Goal: Task Accomplishment & Management: Complete application form

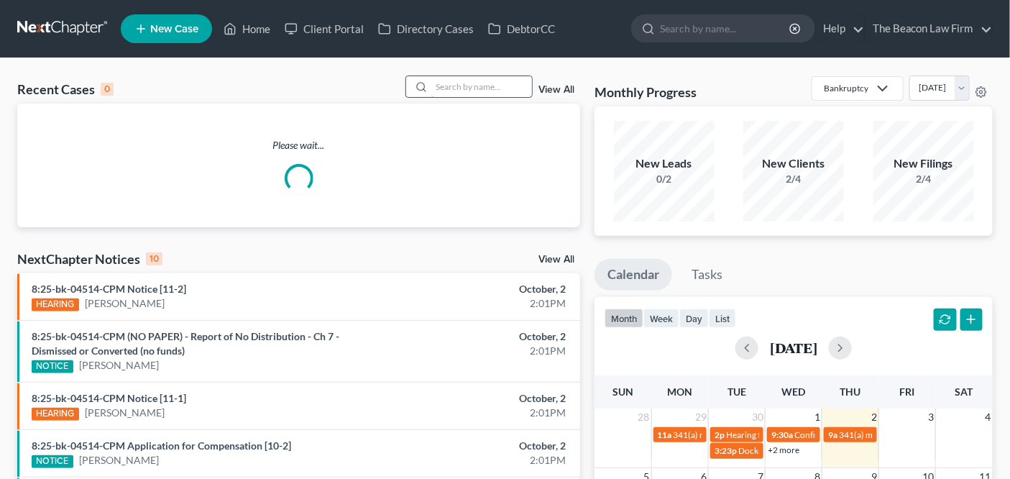
click at [468, 77] on input "search" at bounding box center [481, 86] width 101 height 21
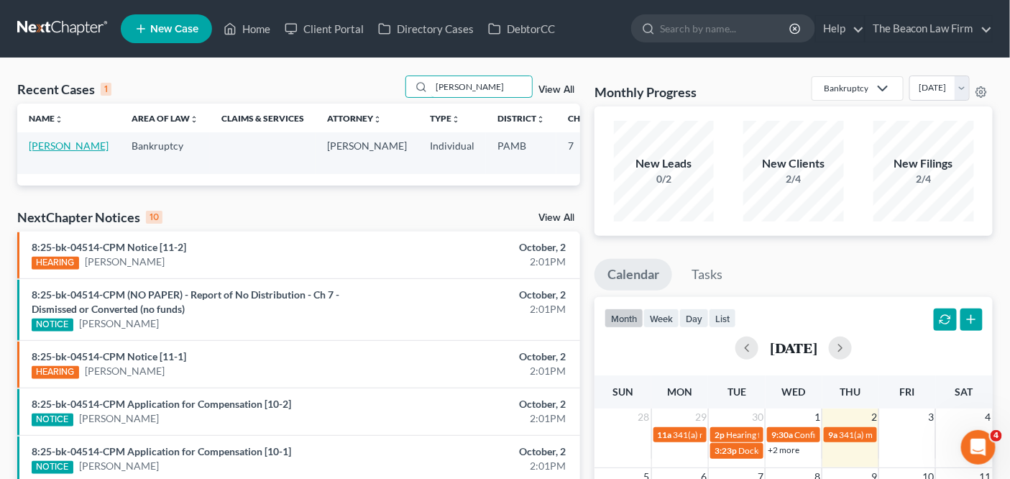
type input "sims"
click at [44, 152] on link "[PERSON_NAME]" at bounding box center [69, 146] width 80 height 12
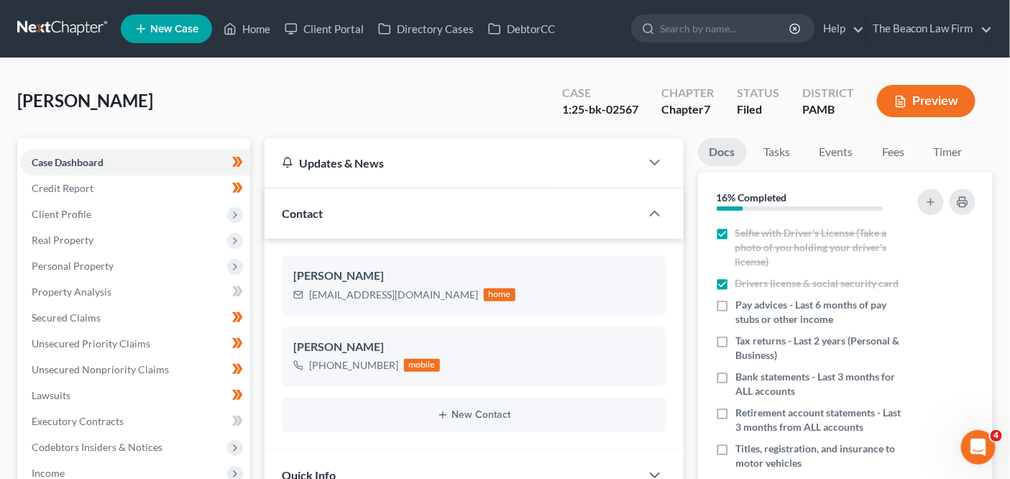
scroll to position [430, 0]
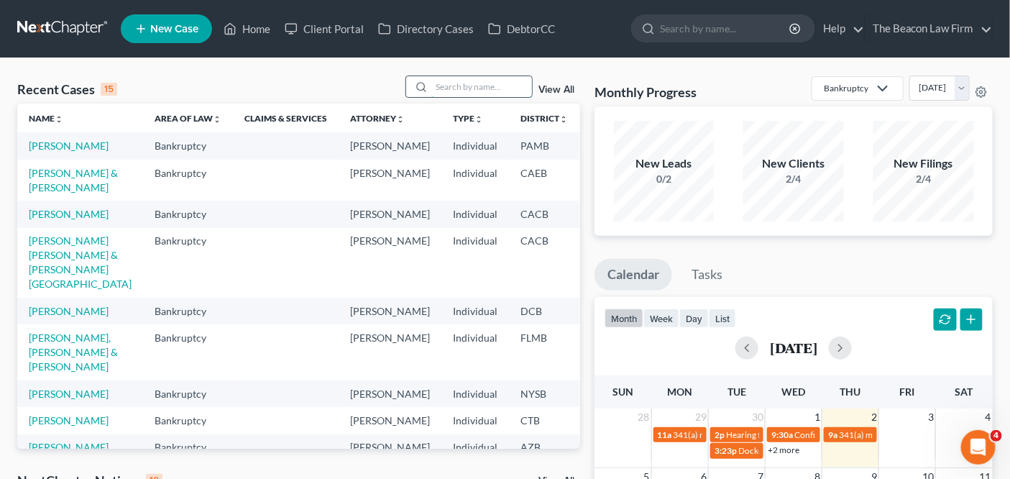
click at [483, 79] on input "search" at bounding box center [481, 86] width 101 height 21
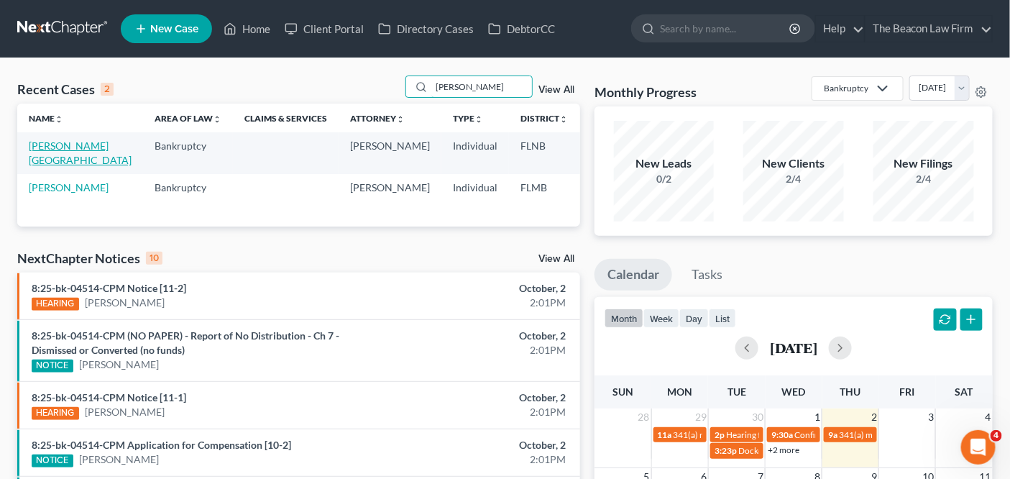
type input "[PERSON_NAME]"
click at [50, 163] on link "[PERSON_NAME][GEOGRAPHIC_DATA]" at bounding box center [80, 153] width 103 height 27
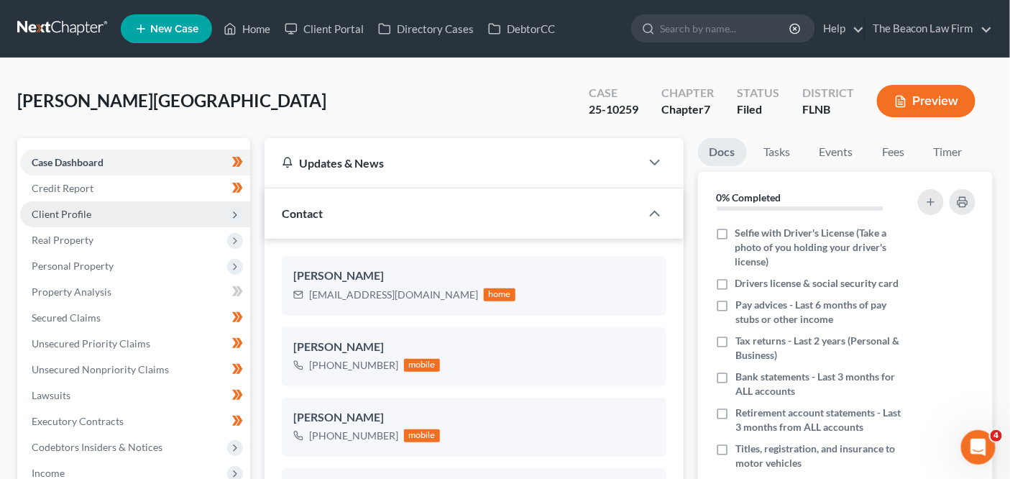
click at [58, 217] on span "Client Profile" at bounding box center [62, 214] width 60 height 12
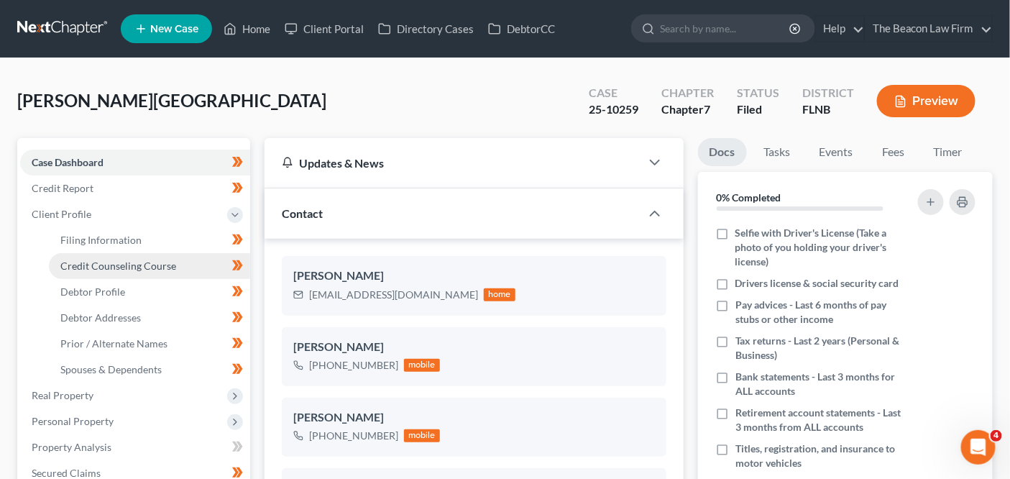
scroll to position [364, 0]
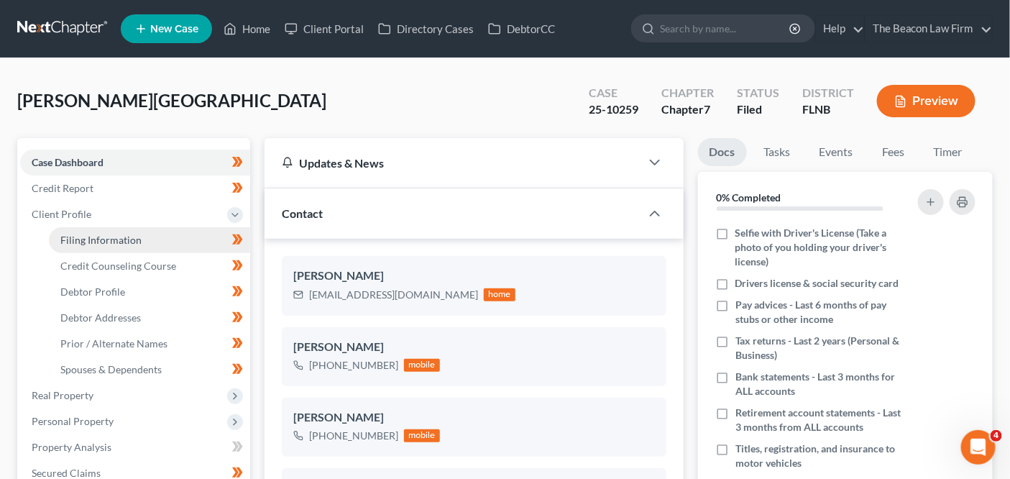
click at [70, 250] on link "Filing Information" at bounding box center [149, 240] width 201 height 26
select select "1"
select select "0"
select select "9"
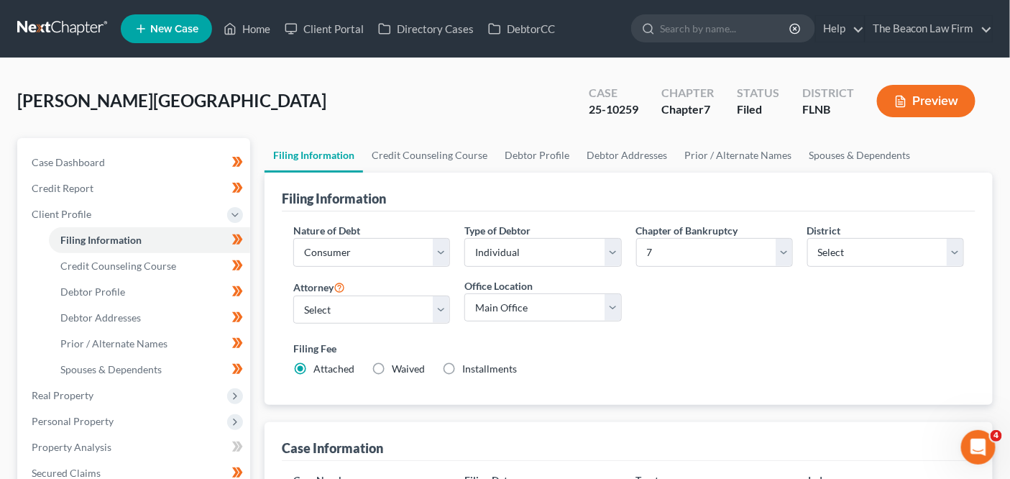
scroll to position [463, 0]
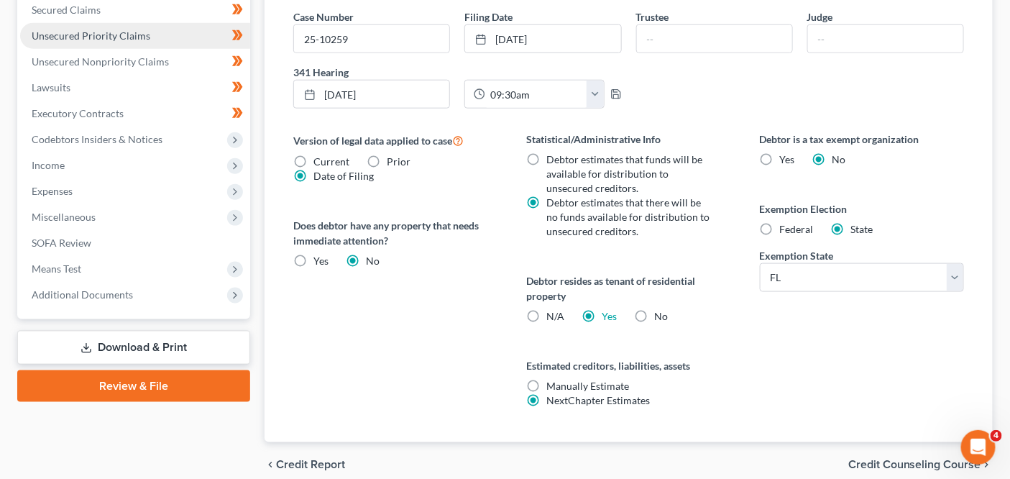
click at [143, 30] on span "Unsecured Priority Claims" at bounding box center [91, 35] width 119 height 12
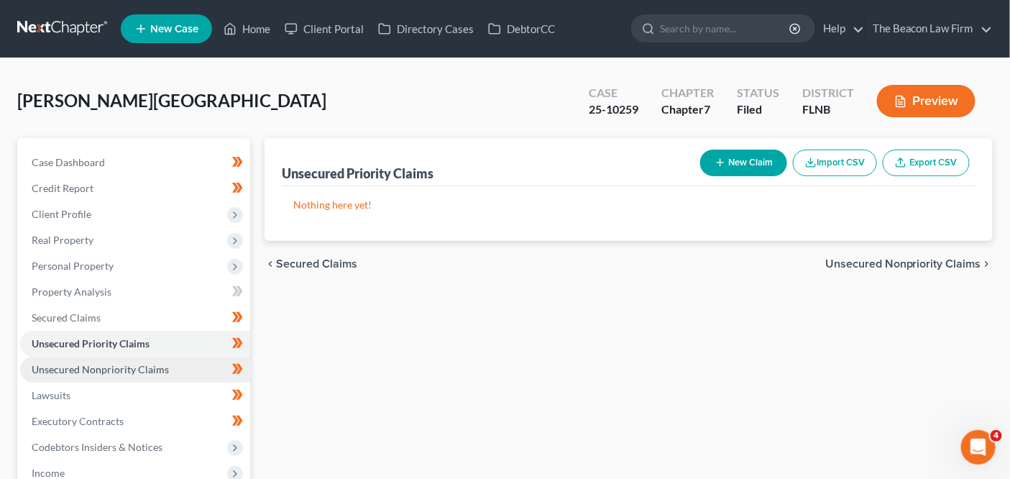
click at [91, 370] on span "Unsecured Nonpriority Claims" at bounding box center [100, 369] width 137 height 12
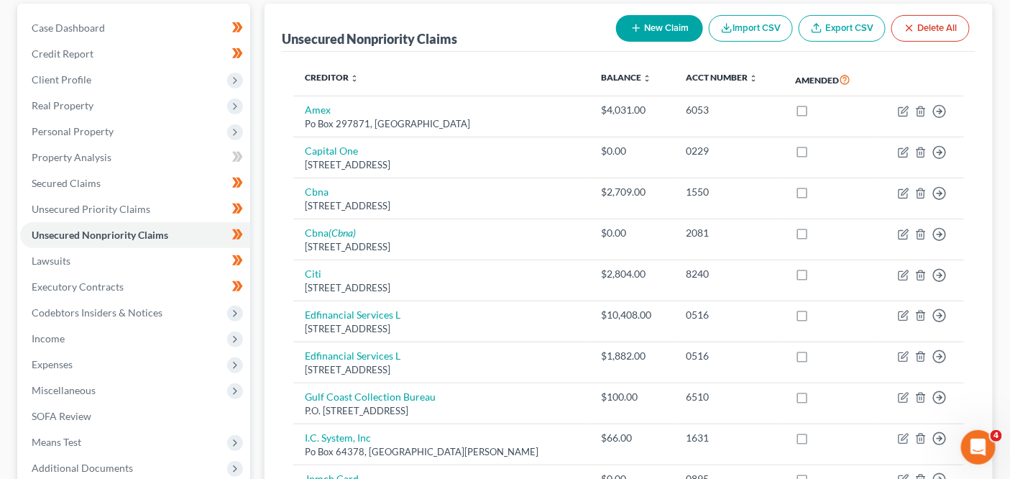
scroll to position [152, 0]
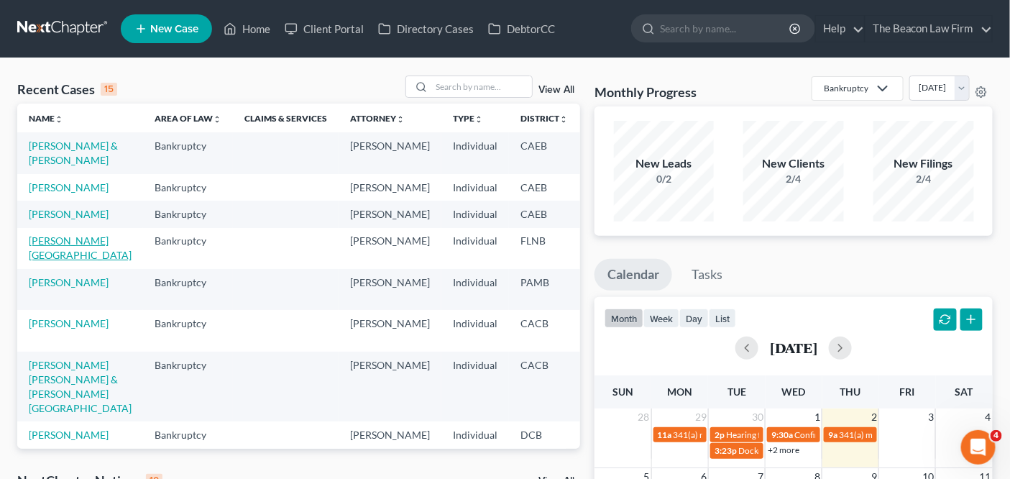
click at [47, 261] on link "[PERSON_NAME][GEOGRAPHIC_DATA]" at bounding box center [80, 247] width 103 height 27
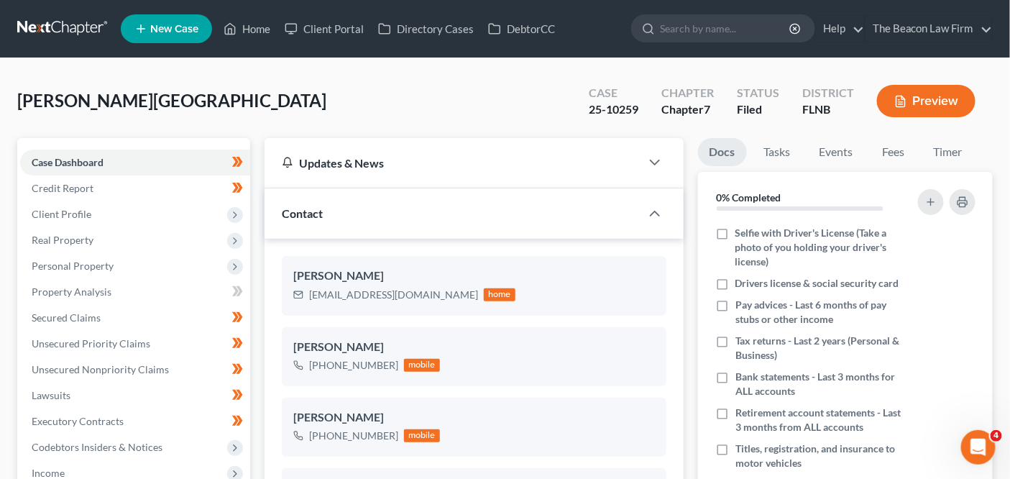
click at [616, 107] on div "25-10259" at bounding box center [614, 109] width 50 height 17
click at [115, 19] on nav "Home New Case Client Portal Directory Cases DebtorCC The Beacon Law Firm prenn@…" at bounding box center [505, 29] width 1010 height 58
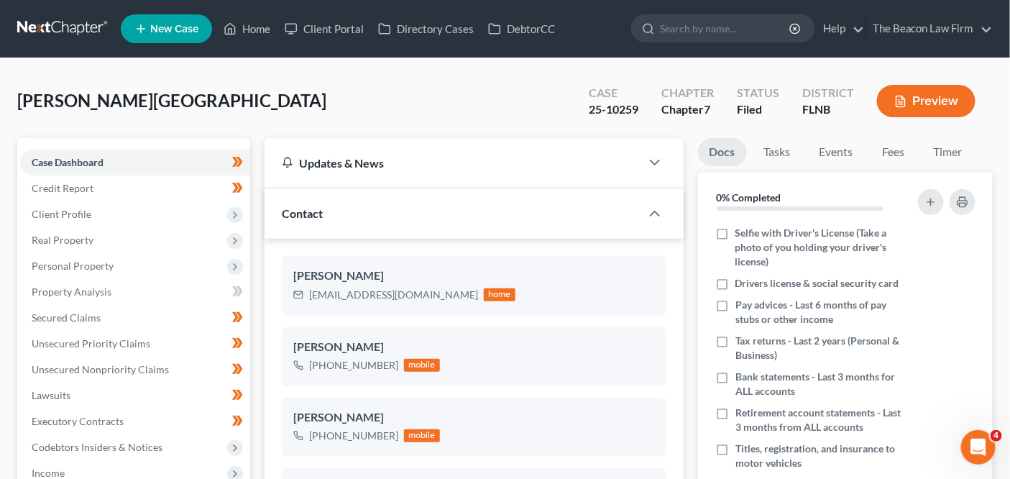
click at [87, 17] on link at bounding box center [63, 29] width 92 height 26
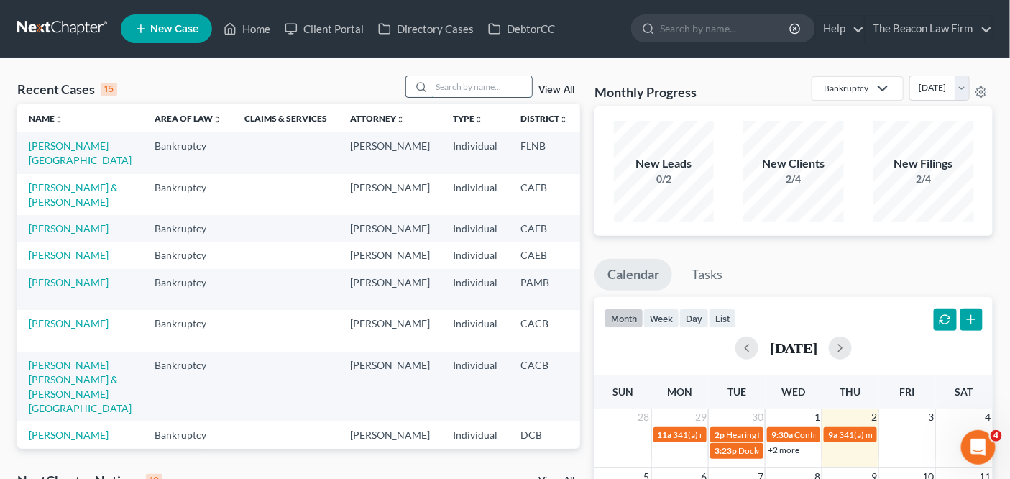
click at [453, 91] on input "search" at bounding box center [481, 86] width 101 height 21
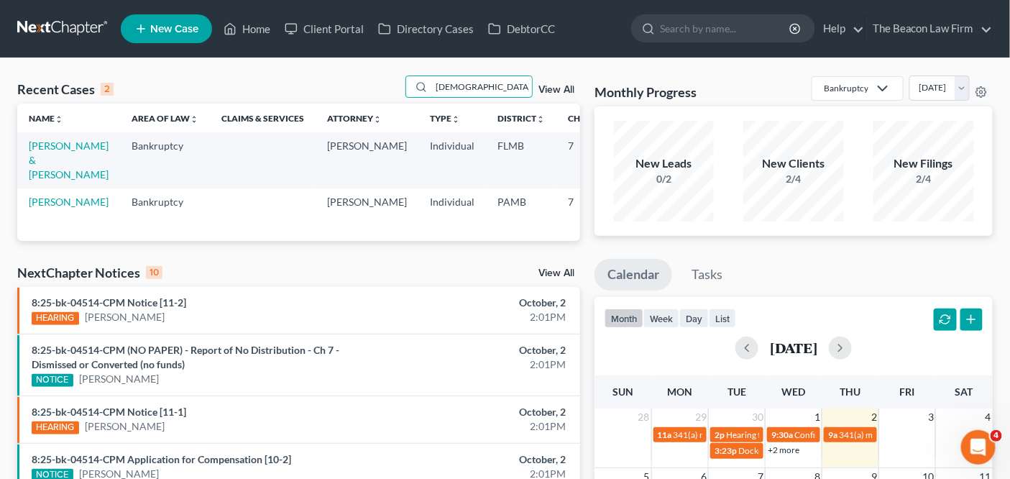
type input "pagan"
click at [55, 143] on link "[PERSON_NAME] & [PERSON_NAME]" at bounding box center [69, 160] width 80 height 41
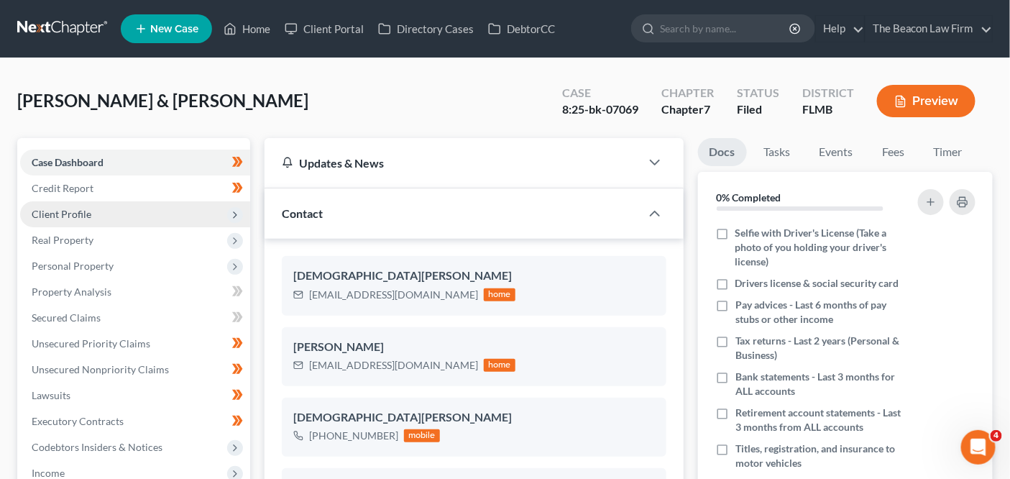
click at [169, 216] on span "Client Profile" at bounding box center [135, 214] width 230 height 26
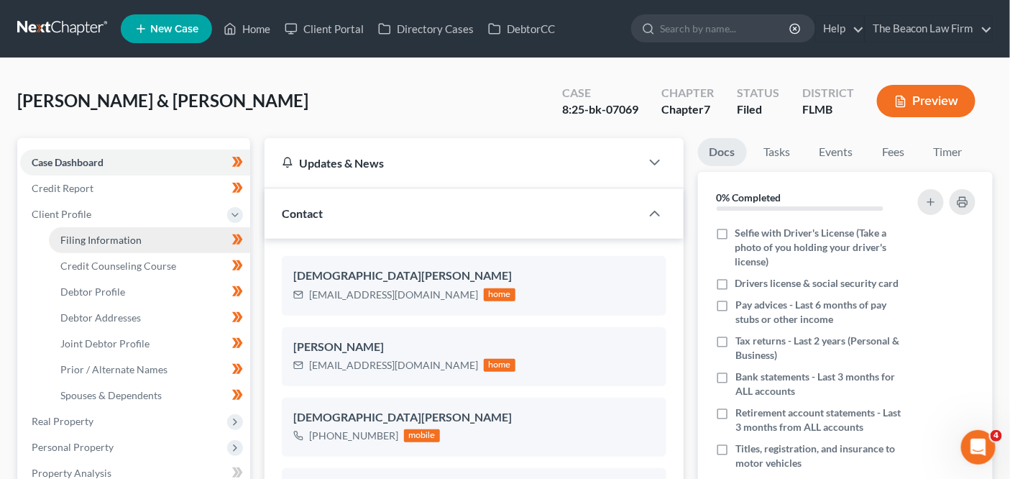
click at [160, 247] on link "Filing Information" at bounding box center [149, 240] width 201 height 26
select select "1"
select select "0"
select select "9"
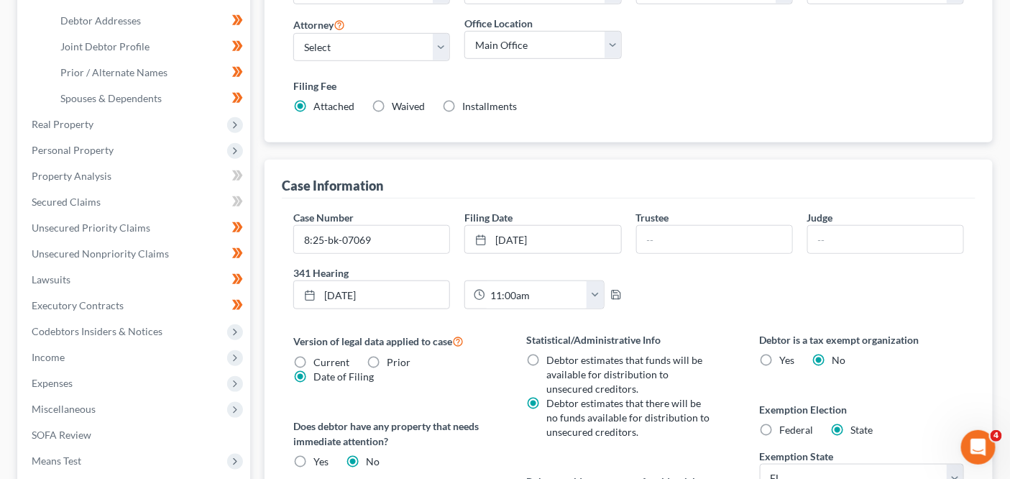
scroll to position [283, 0]
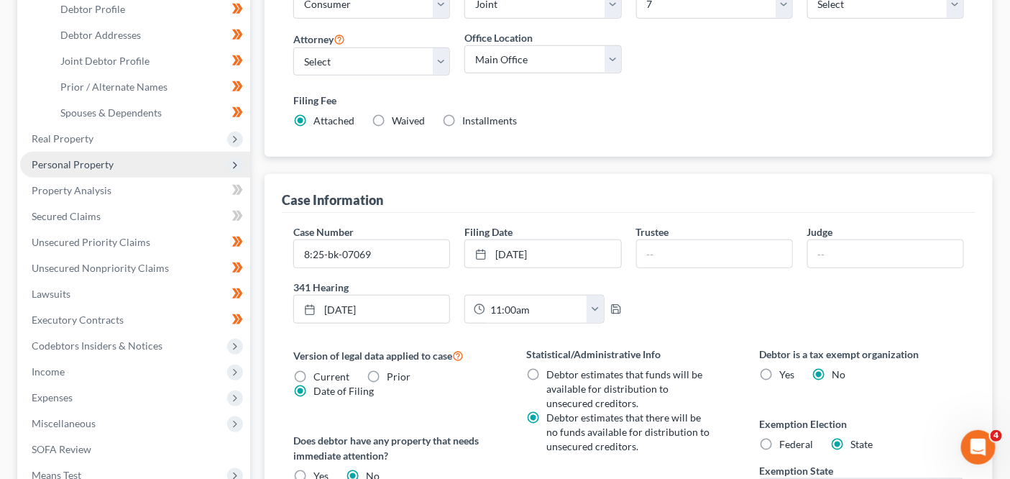
click at [152, 155] on span "Personal Property" at bounding box center [135, 165] width 230 height 26
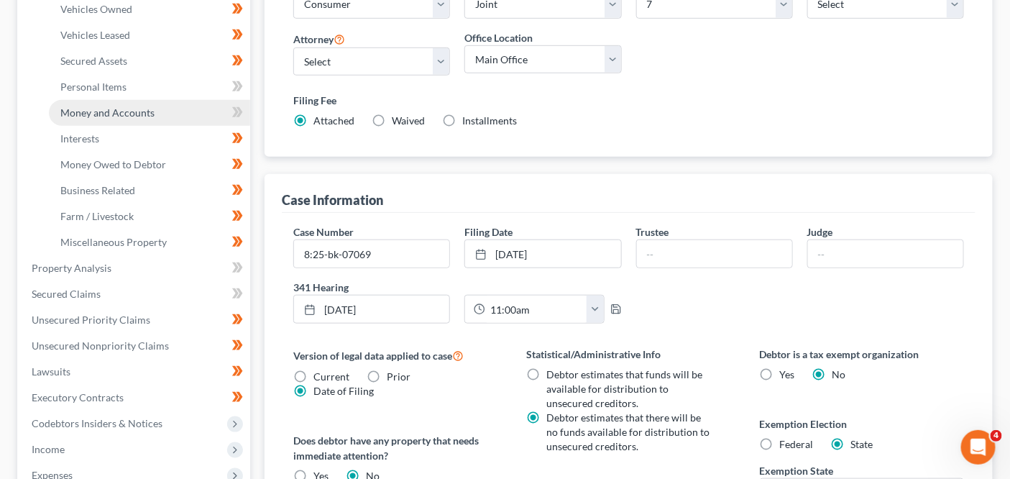
click at [159, 116] on link "Money and Accounts" at bounding box center [149, 113] width 201 height 26
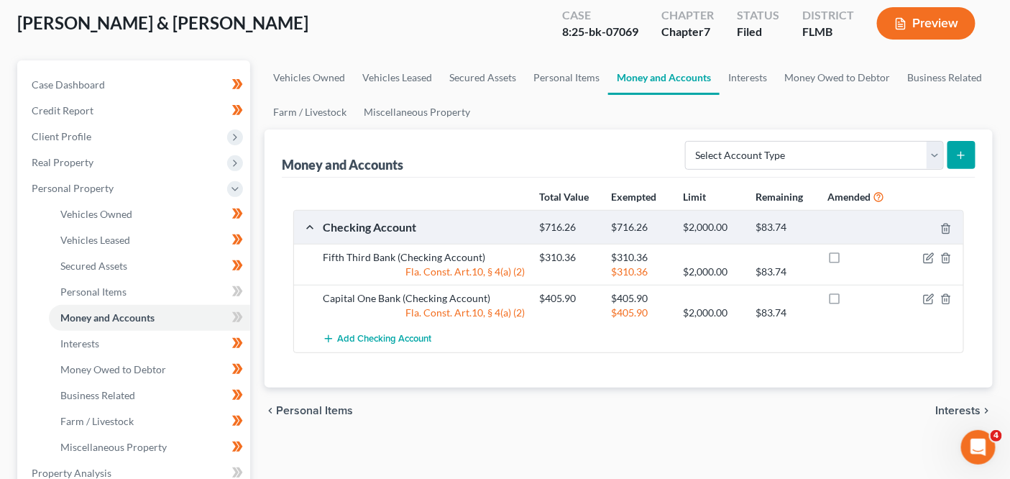
scroll to position [76, 0]
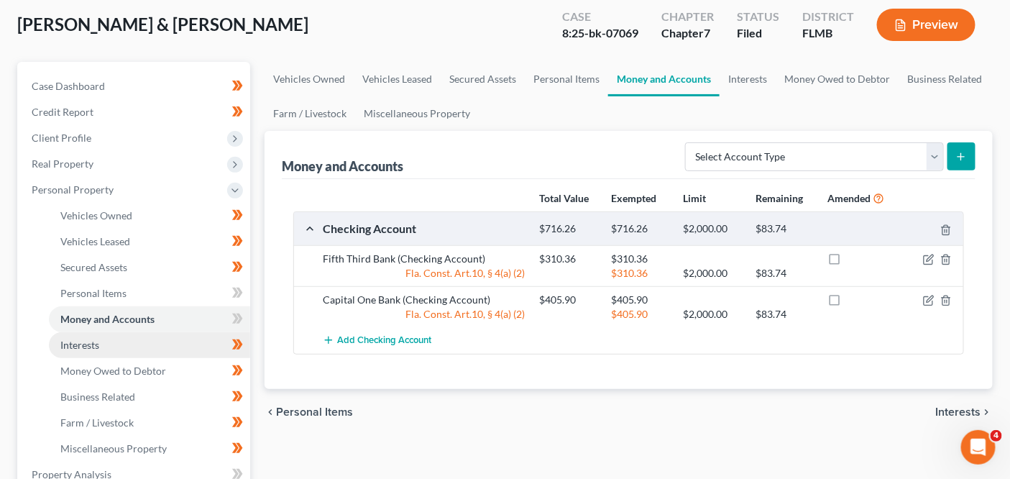
click at [124, 337] on link "Interests" at bounding box center [149, 345] width 201 height 26
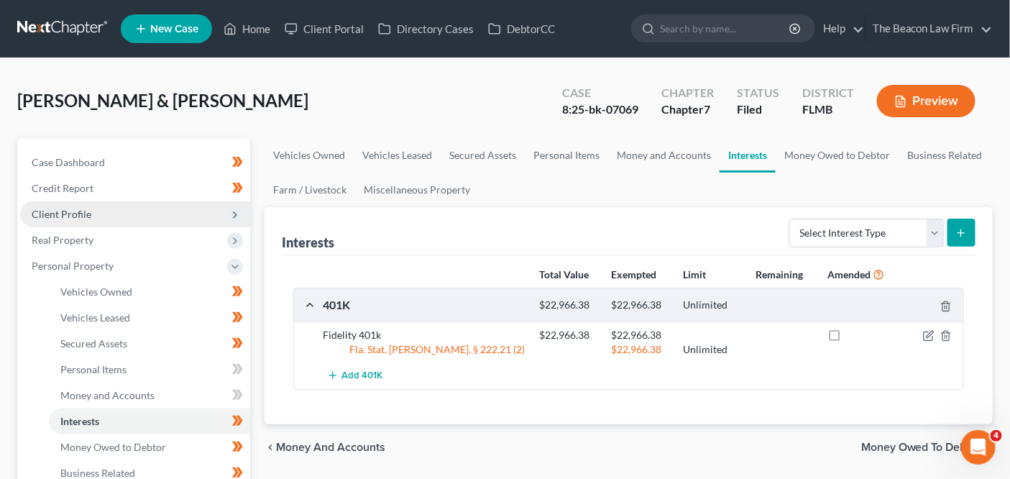
click at [140, 219] on span "Client Profile" at bounding box center [135, 214] width 230 height 26
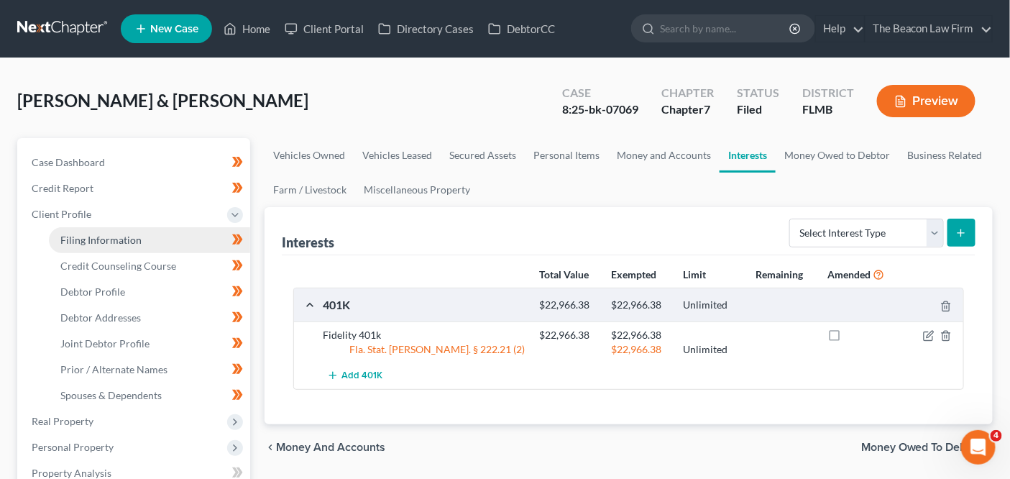
click at [139, 242] on span "Filing Information" at bounding box center [100, 240] width 81 height 12
select select "1"
select select "0"
select select "15"
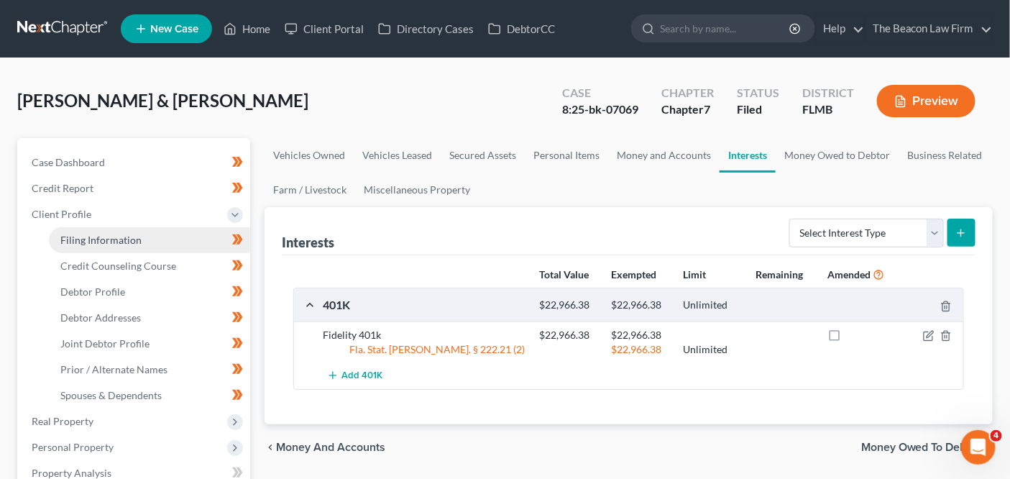
select select "6"
select select "9"
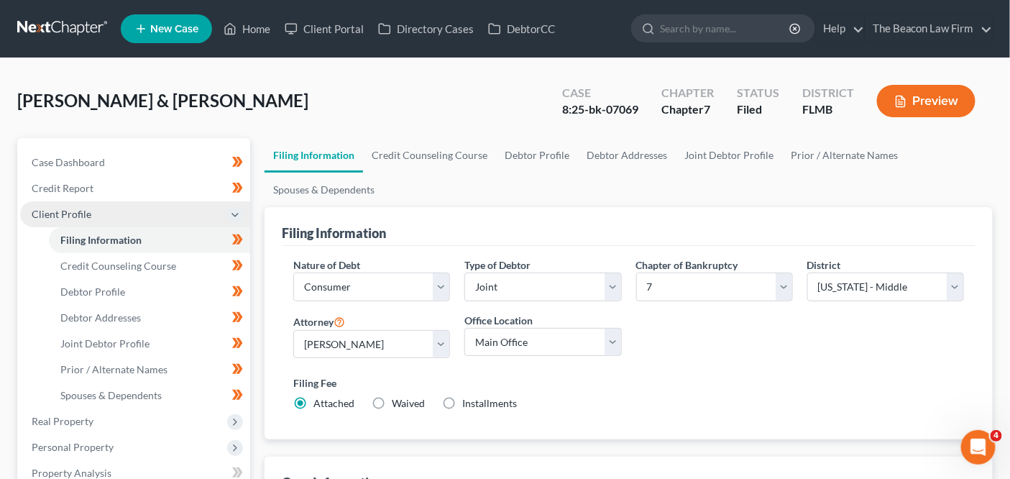
click at [131, 221] on span "Client Profile" at bounding box center [135, 214] width 230 height 26
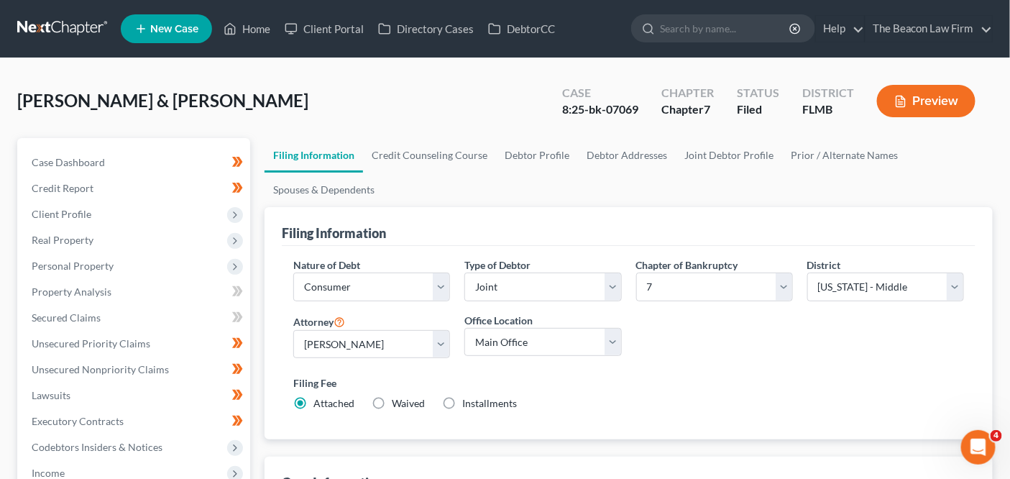
click at [76, 34] on link at bounding box center [63, 29] width 92 height 26
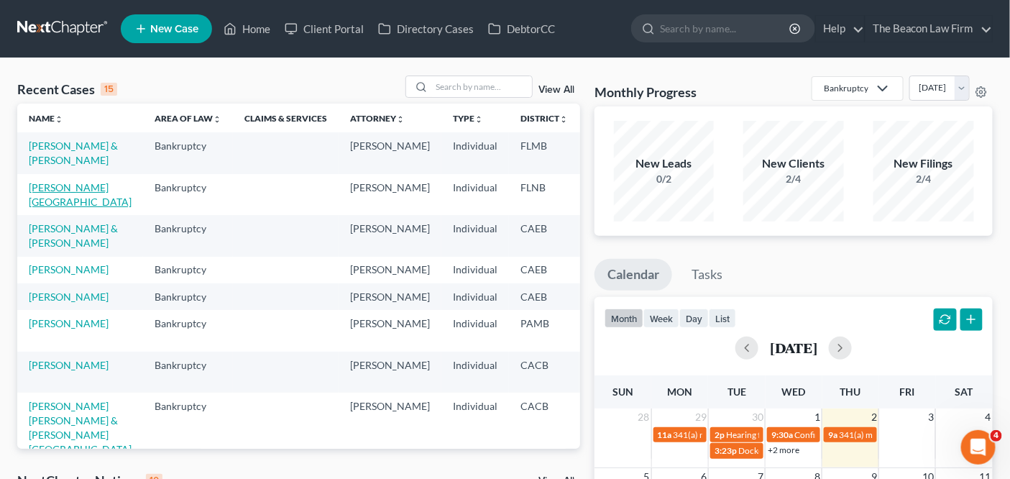
click at [63, 208] on link "[PERSON_NAME][GEOGRAPHIC_DATA]" at bounding box center [80, 194] width 103 height 27
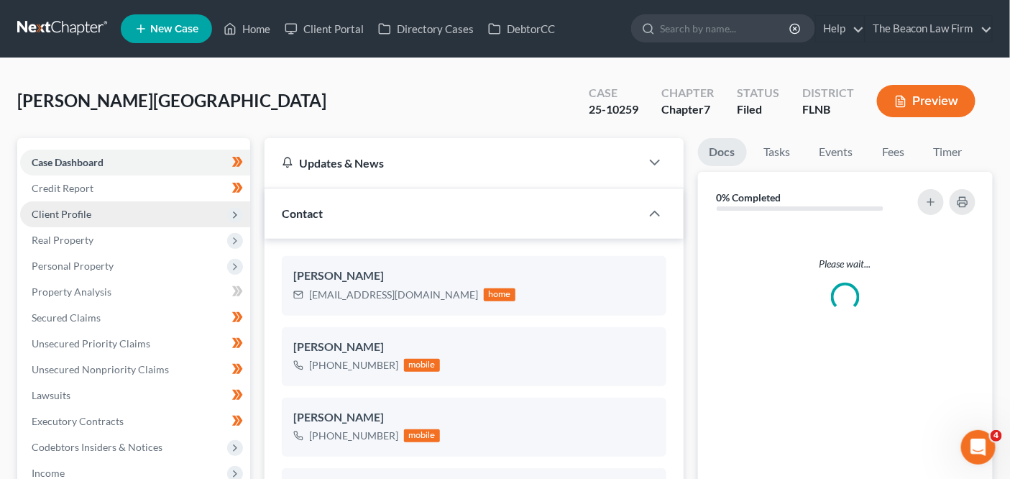
click at [75, 216] on span "Client Profile" at bounding box center [62, 214] width 60 height 12
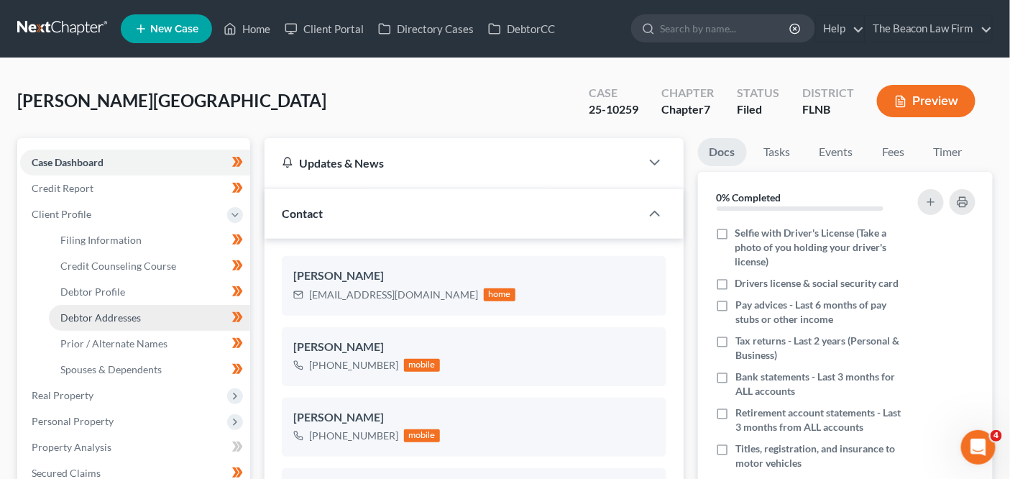
scroll to position [364, 0]
click at [79, 317] on span "Debtor Addresses" at bounding box center [100, 317] width 81 height 12
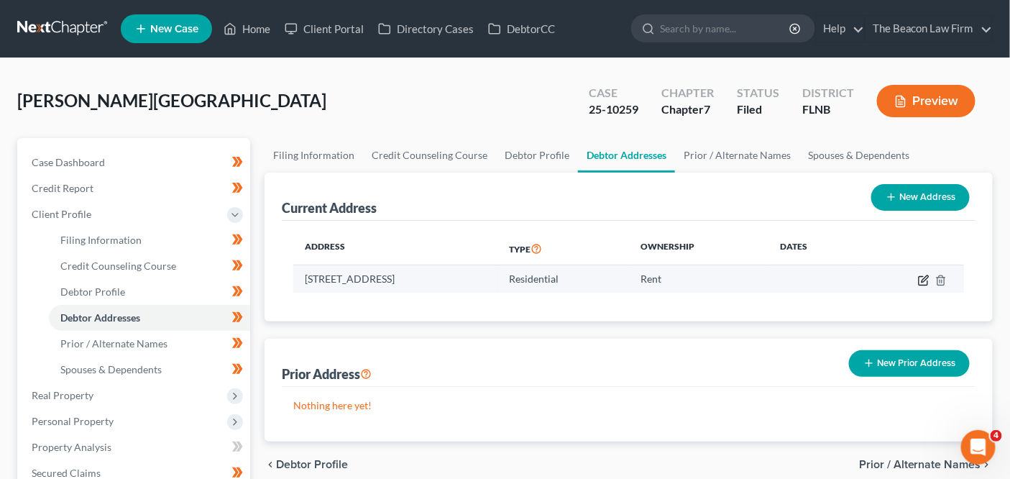
click at [927, 281] on icon "button" at bounding box center [924, 281] width 12 height 12
select select "9"
select select "0"
